Goal: Task Accomplishment & Management: Use online tool/utility

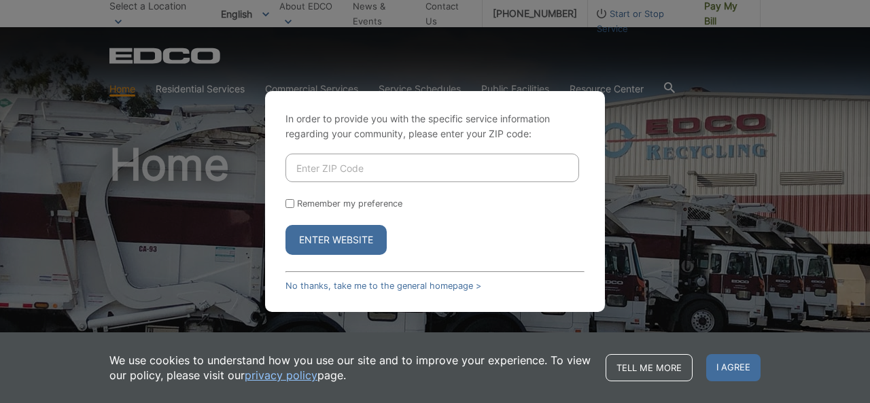
click at [348, 170] on input "Enter ZIP Code" at bounding box center [432, 168] width 294 height 29
type input "91941"
click at [285, 225] on button "Enter Website" at bounding box center [335, 240] width 101 height 30
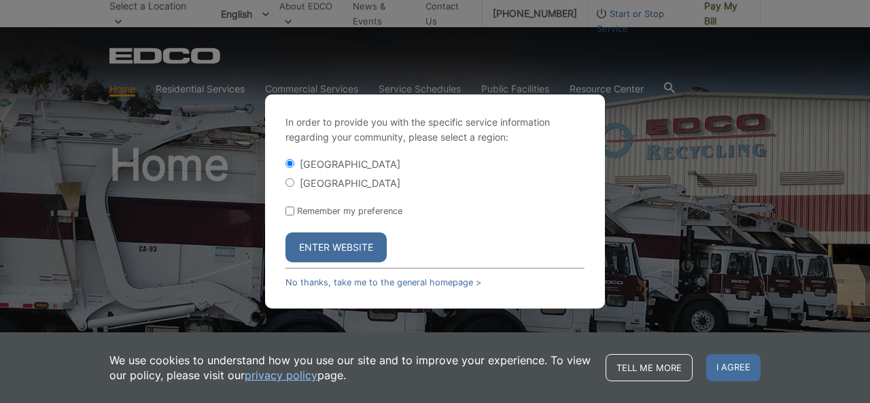
click at [340, 243] on button "Enter Website" at bounding box center [335, 247] width 101 height 30
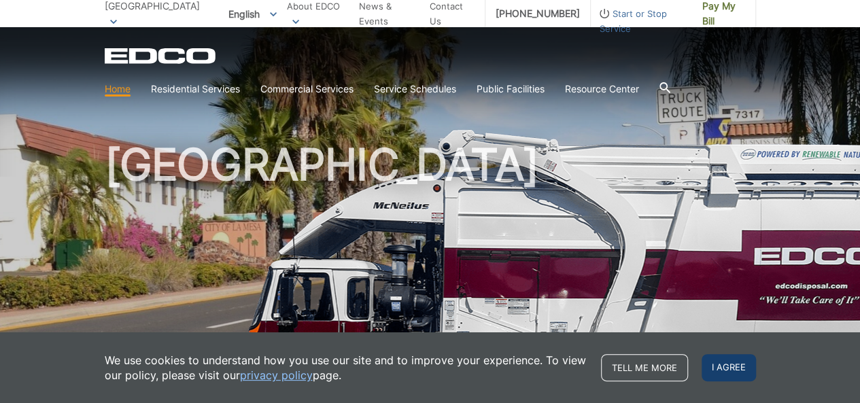
click at [742, 371] on span "I agree" at bounding box center [728, 367] width 54 height 27
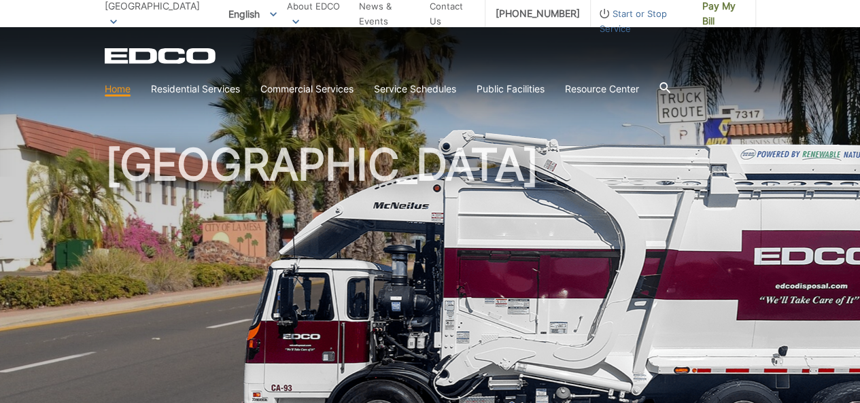
click at [442, 43] on div "EDCO Logo Home Residential Services Curbside Pickup Recycling Organic Recycling…" at bounding box center [430, 64] width 860 height 75
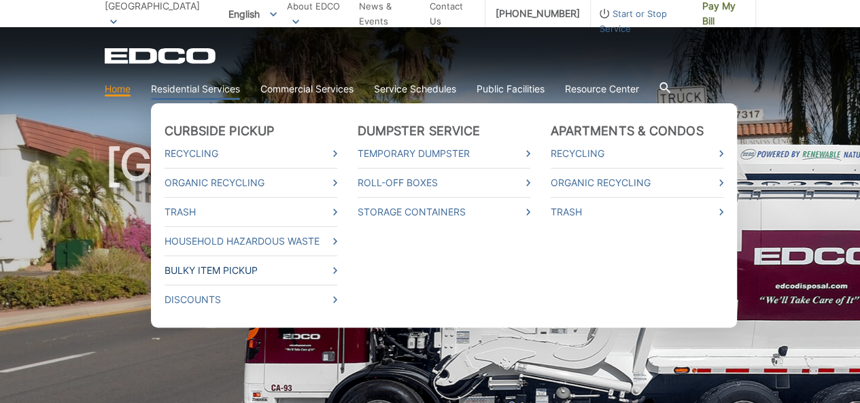
click at [307, 270] on link "Bulky Item Pickup" at bounding box center [250, 270] width 173 height 15
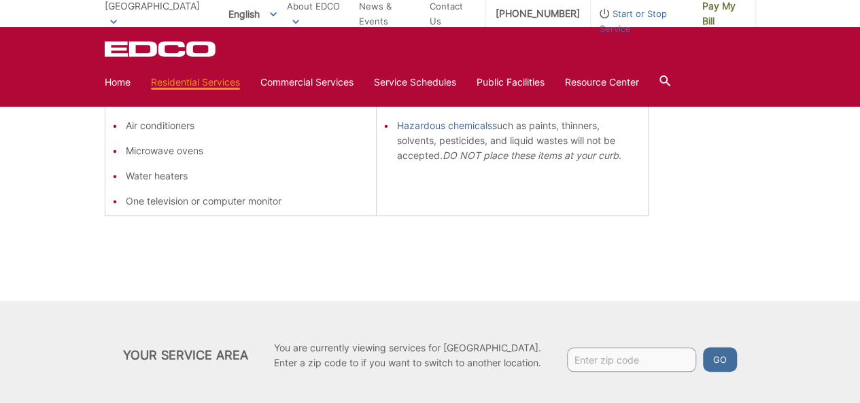
scroll to position [529, 0]
